Goal: Information Seeking & Learning: Learn about a topic

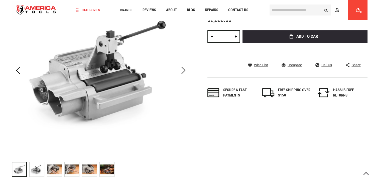
click at [34, 166] on img "RIDGID 96362 STAINLESS STEEL / COPPER TUBE CUTTING MACHINE ONLY" at bounding box center [37, 169] width 15 height 15
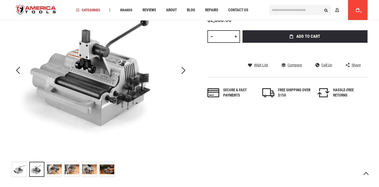
click at [58, 167] on img "RIDGID 96362 STAINLESS STEEL / COPPER TUBE CUTTING MACHINE ONLY" at bounding box center [54, 169] width 15 height 15
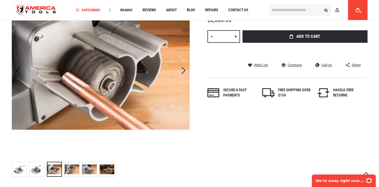
click at [74, 169] on img "RIDGID 96362 STAINLESS STEEL / COPPER TUBE CUTTING MACHINE ONLY" at bounding box center [72, 169] width 15 height 15
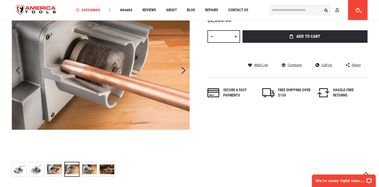
click at [91, 167] on img "RIDGID 96362 STAINLESS STEEL / COPPER TUBE CUTTING MACHINE ONLY" at bounding box center [89, 169] width 15 height 15
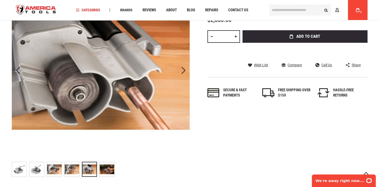
click at [105, 168] on img "RIDGID 96362 STAINLESS STEEL / COPPER TUBE CUTTING MACHINE ONLY" at bounding box center [107, 169] width 15 height 15
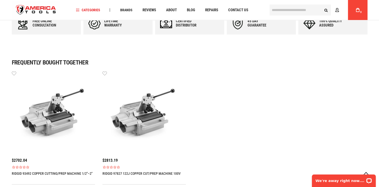
scroll to position [290, 0]
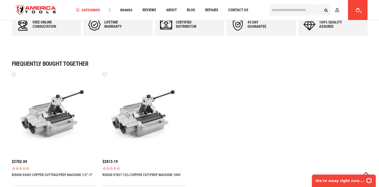
click at [50, 117] on img at bounding box center [53, 113] width 83 height 83
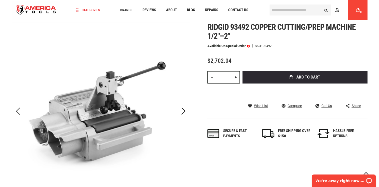
scroll to position [75, 0]
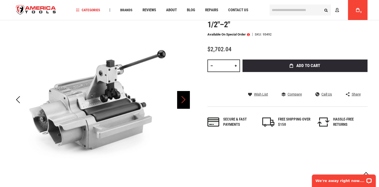
click at [183, 99] on div "Next" at bounding box center [183, 100] width 13 height 18
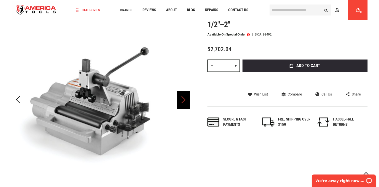
click at [183, 99] on div "Next" at bounding box center [183, 100] width 13 height 18
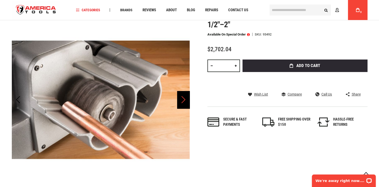
click at [183, 99] on div "Next" at bounding box center [183, 100] width 13 height 18
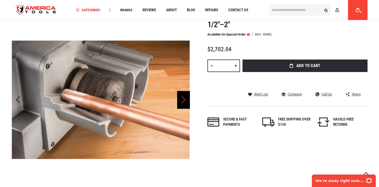
click at [183, 99] on div "Next" at bounding box center [183, 100] width 13 height 18
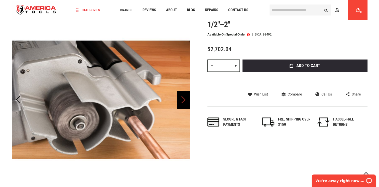
click at [183, 99] on div "Next" at bounding box center [183, 100] width 13 height 18
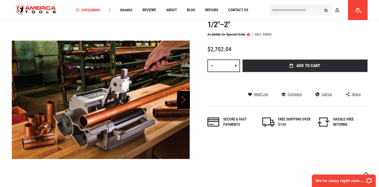
click at [183, 99] on div "Next" at bounding box center [183, 100] width 13 height 18
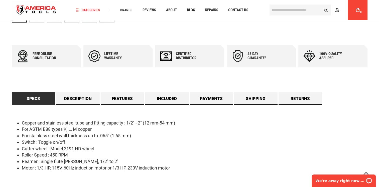
scroll to position [300, 0]
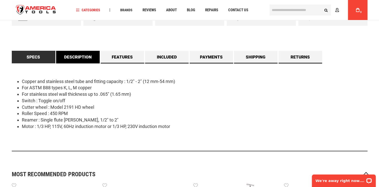
click at [68, 53] on link "Description" at bounding box center [78, 57] width 44 height 13
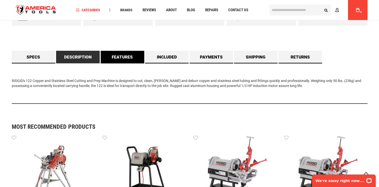
click at [118, 58] on link "Features" at bounding box center [123, 57] width 44 height 13
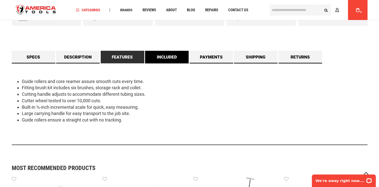
click at [165, 57] on link "Included" at bounding box center [167, 57] width 44 height 13
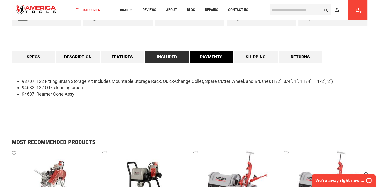
click at [209, 60] on link "Payments" at bounding box center [212, 57] width 44 height 13
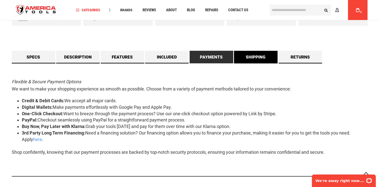
click at [257, 59] on link "Shipping" at bounding box center [256, 57] width 44 height 13
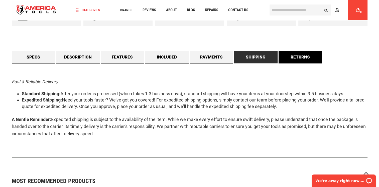
click at [296, 59] on link "Returns" at bounding box center [300, 57] width 44 height 13
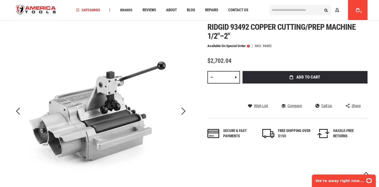
scroll to position [75, 0]
